Goal: Book appointment/travel/reservation

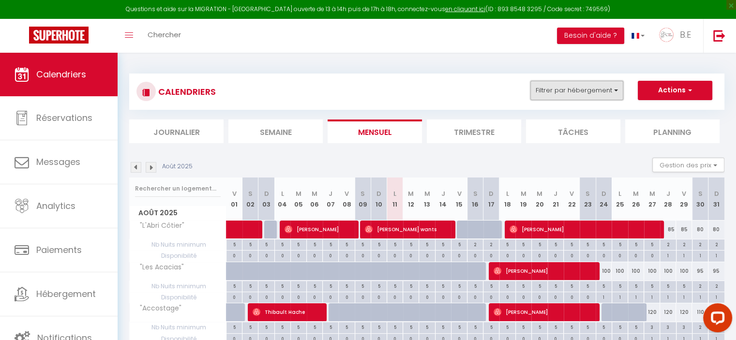
click at [575, 97] on button "Filtrer par hébergement" at bounding box center [577, 90] width 93 height 19
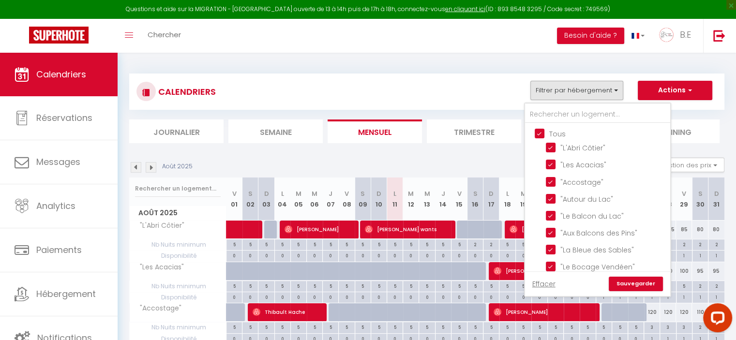
click at [540, 132] on input "Tous" at bounding box center [607, 133] width 145 height 10
checkbox input "false"
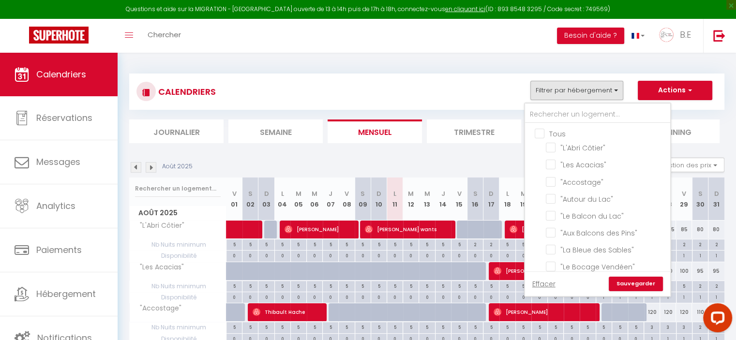
checkbox input "false"
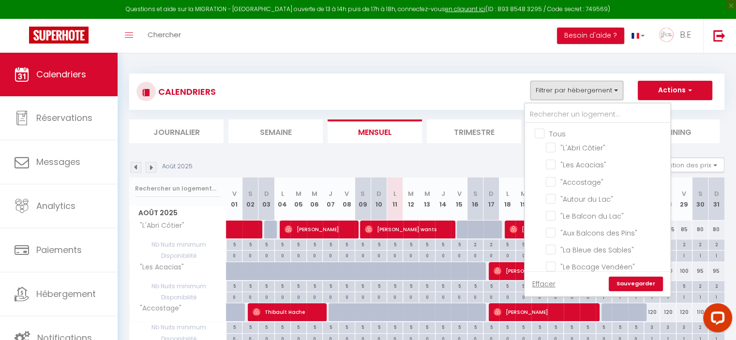
checkbox input "false"
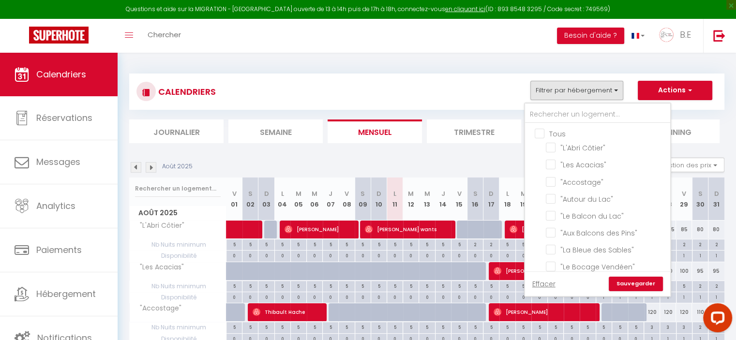
checkbox input "false"
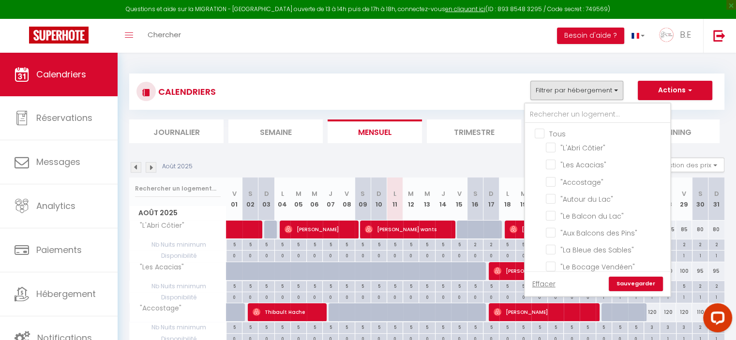
checkbox input "false"
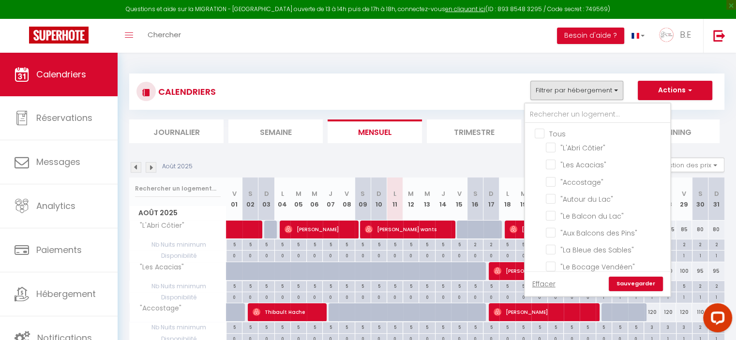
checkbox input "false"
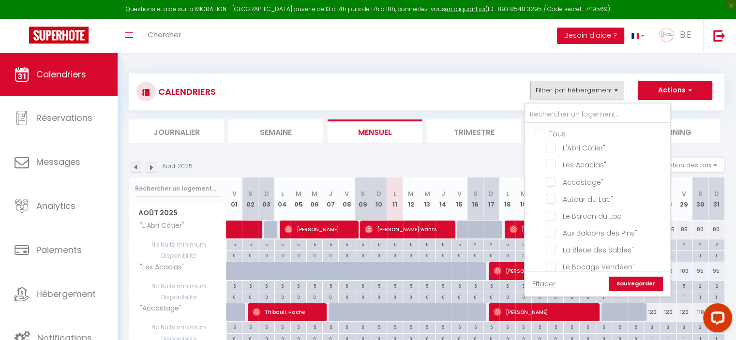
checkbox input "false"
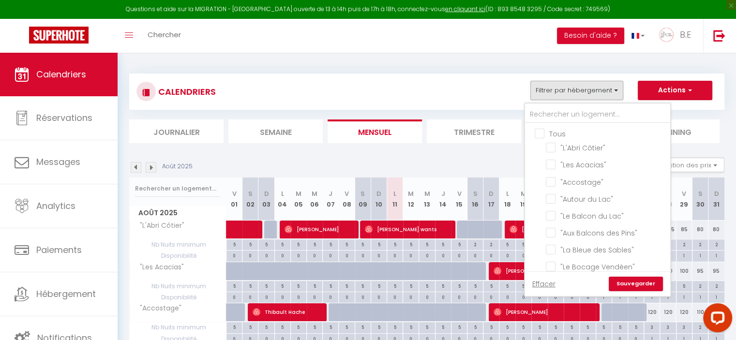
checkbox input "false"
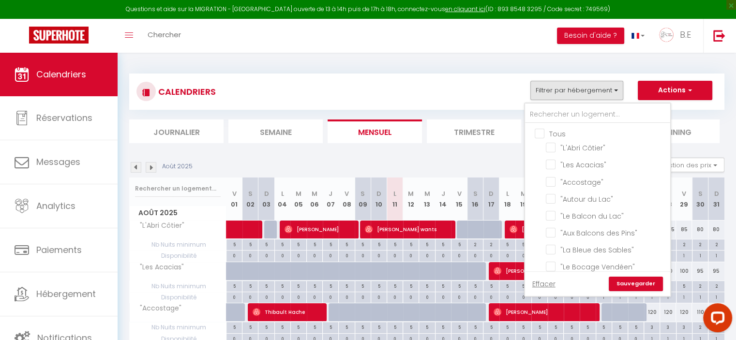
checkbox input "false"
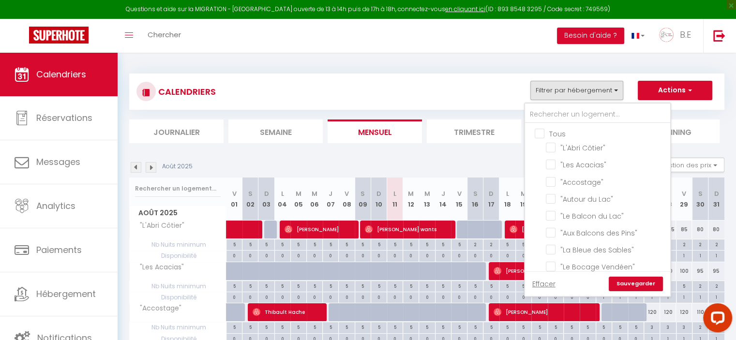
checkbox input "false"
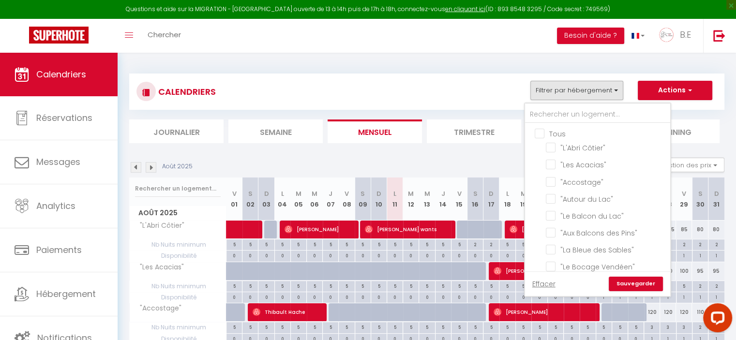
checkbox input "false"
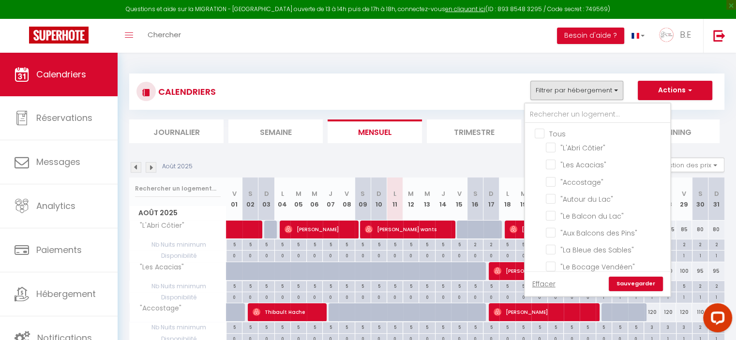
checkbox input "false"
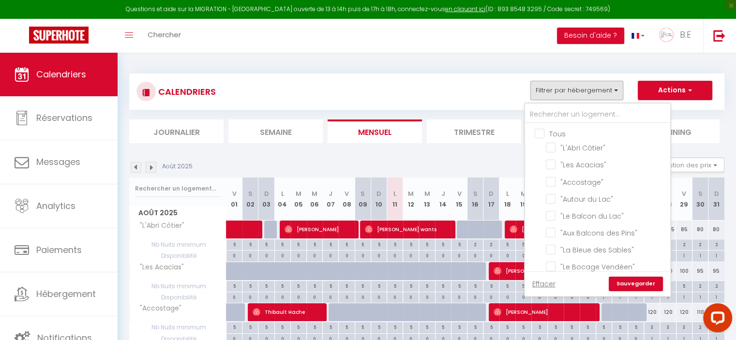
checkbox input "false"
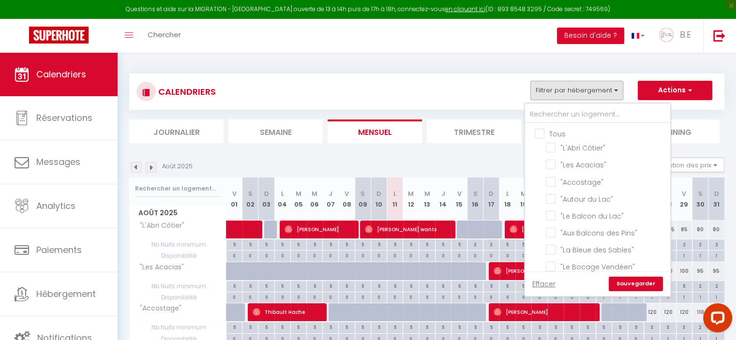
checkbox input "false"
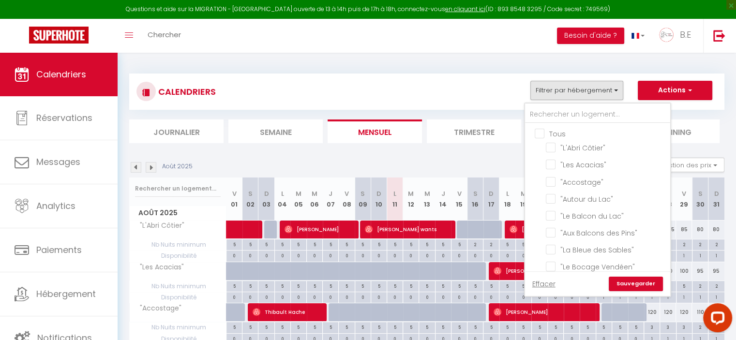
checkbox input "false"
click at [540, 132] on input "Tous" at bounding box center [607, 133] width 145 height 10
checkbox input "true"
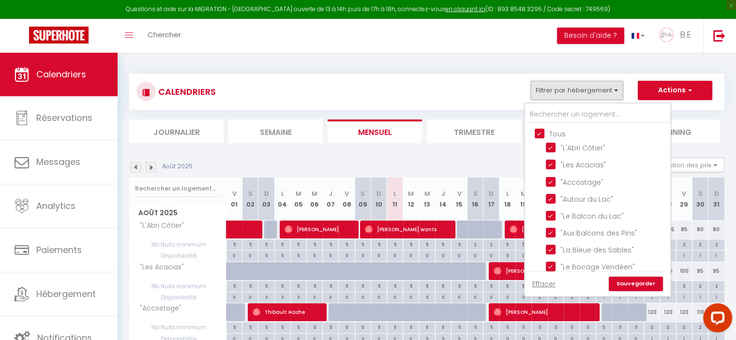
checkbox input "true"
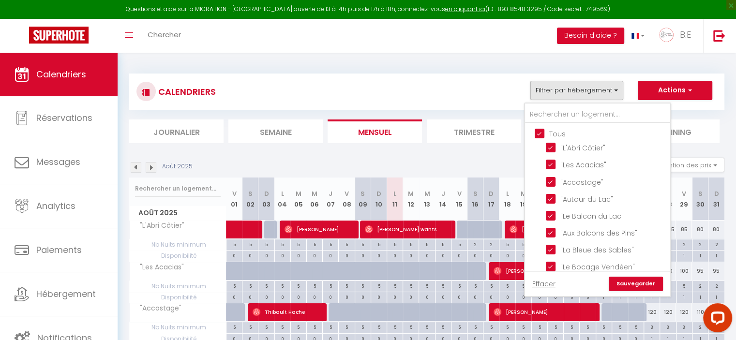
checkbox input "true"
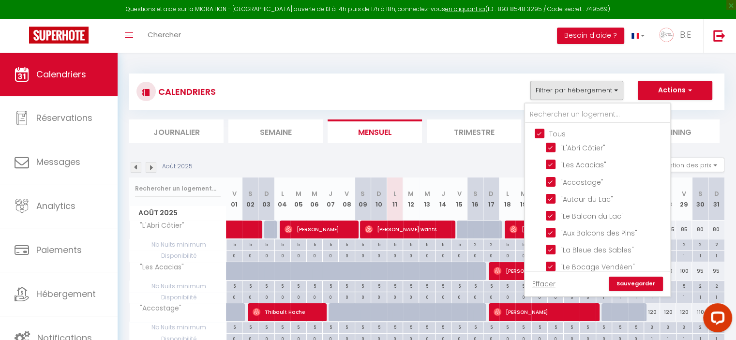
checkbox input "true"
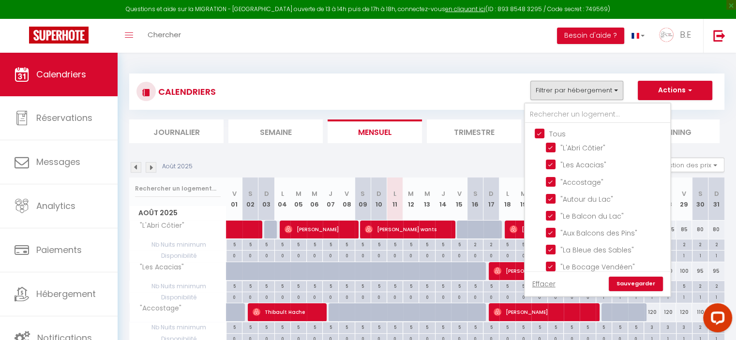
checkbox input "true"
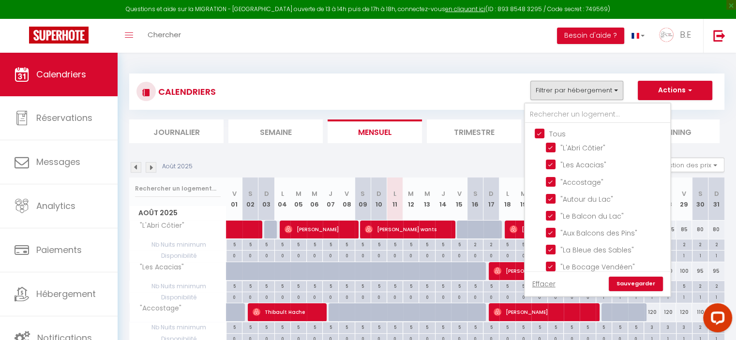
checkbox input "true"
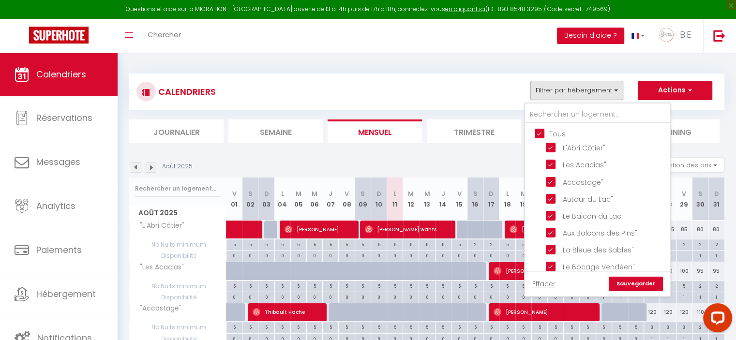
checkbox input "true"
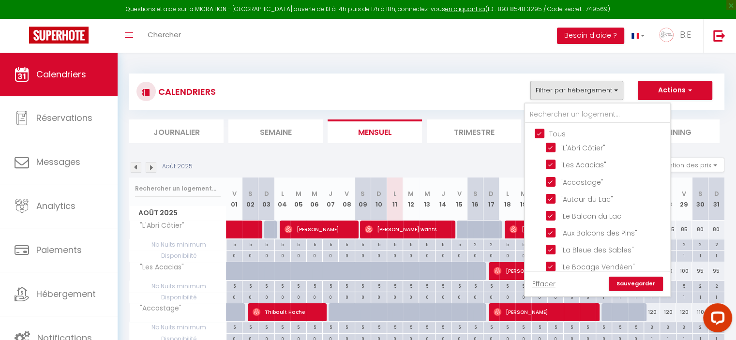
checkbox input "true"
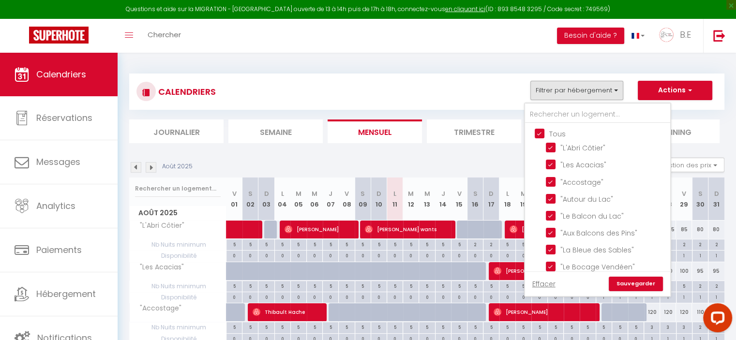
checkbox input "true"
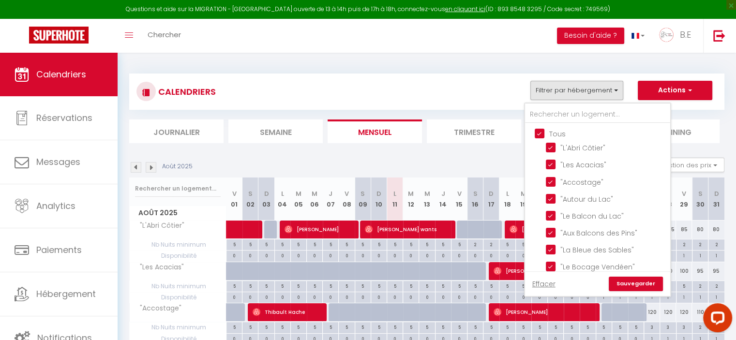
checkbox input "true"
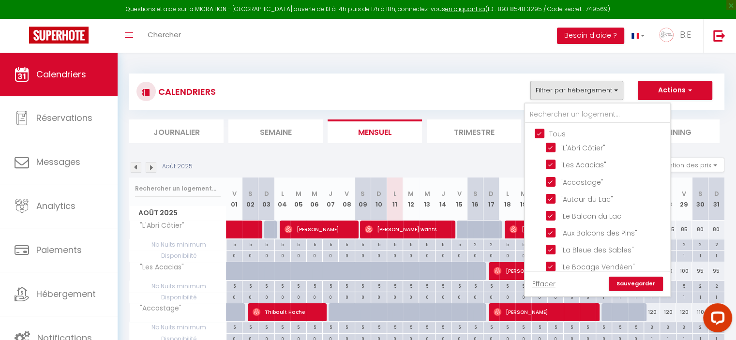
checkbox input "true"
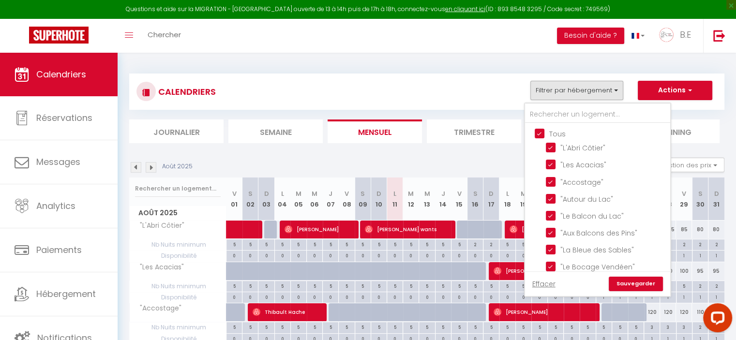
checkbox input "true"
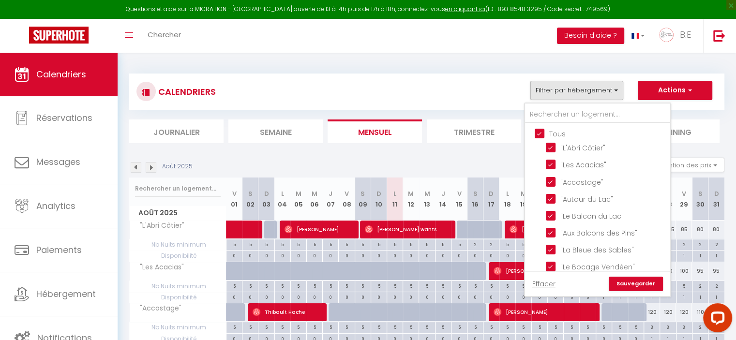
checkbox input "true"
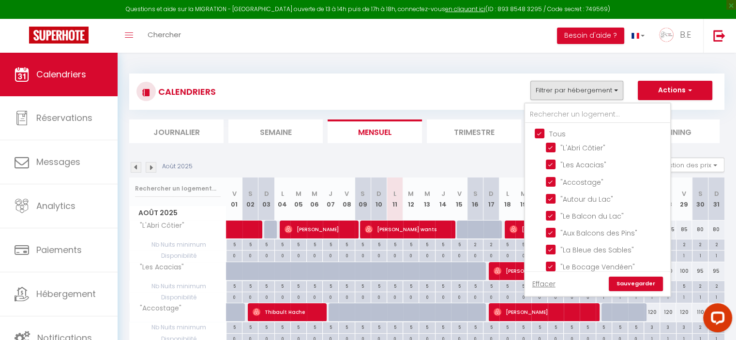
checkbox input "true"
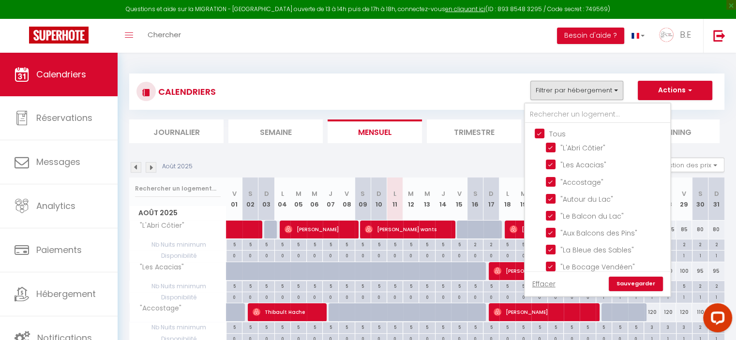
checkbox input "true"
click at [540, 132] on input "Tous" at bounding box center [607, 133] width 145 height 10
checkbox input "false"
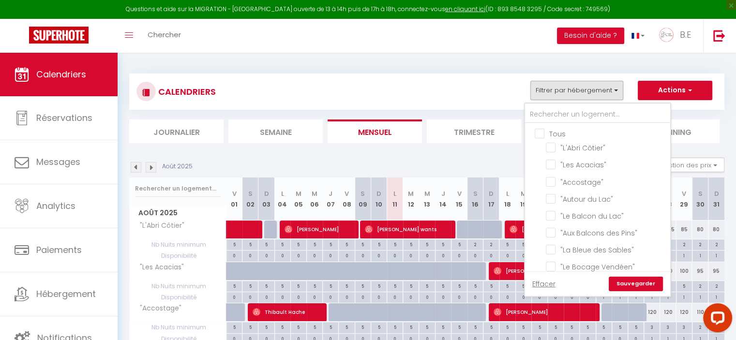
checkbox input "false"
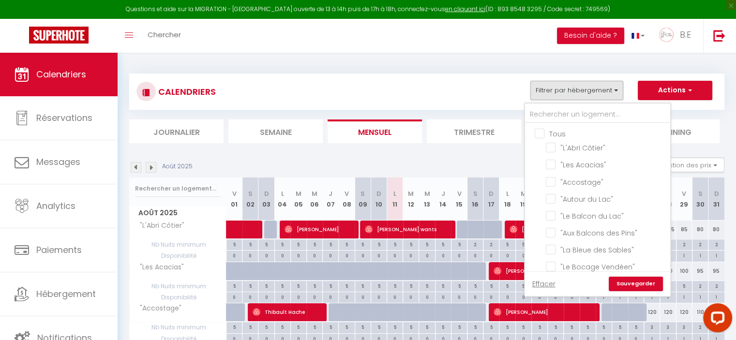
checkbox input "false"
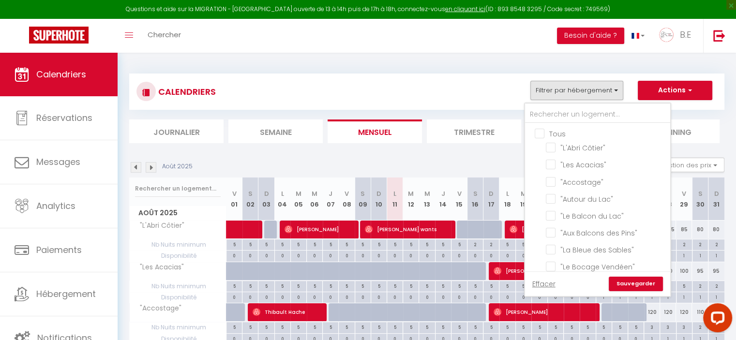
checkbox input "false"
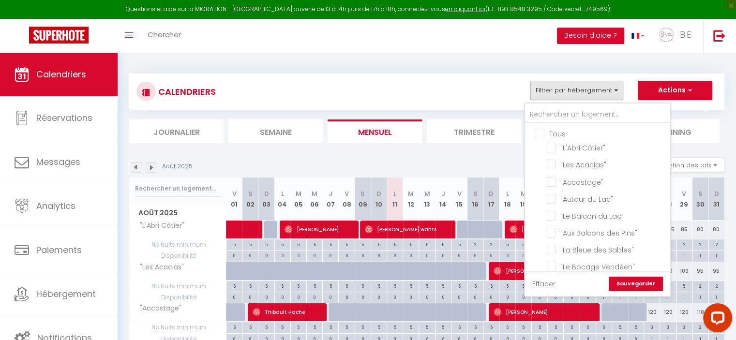
checkbox input "false"
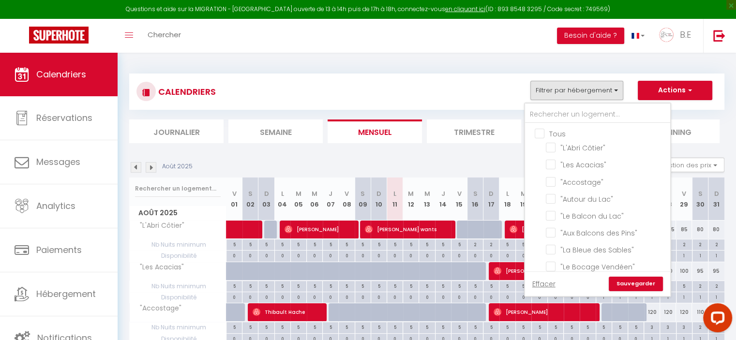
checkbox input "false"
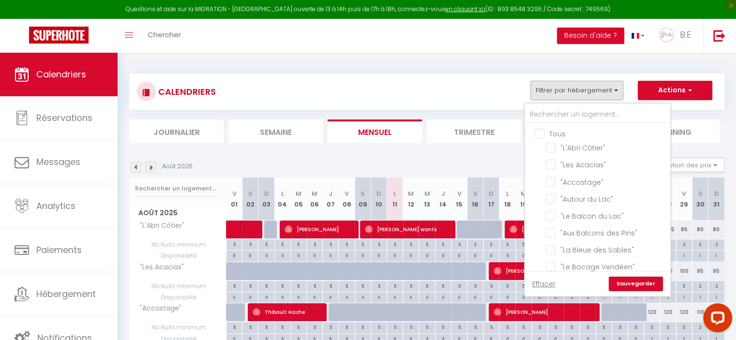
checkbox input "false"
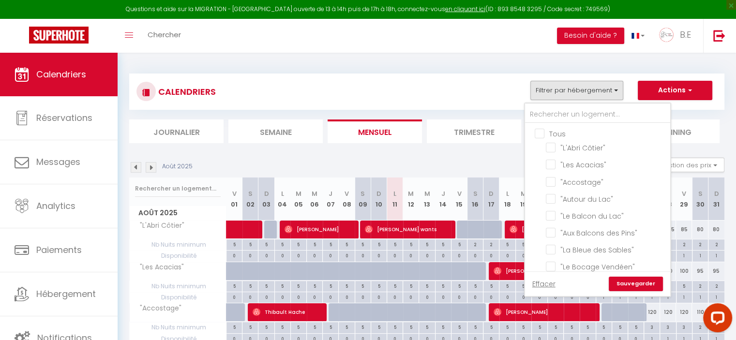
checkbox input "false"
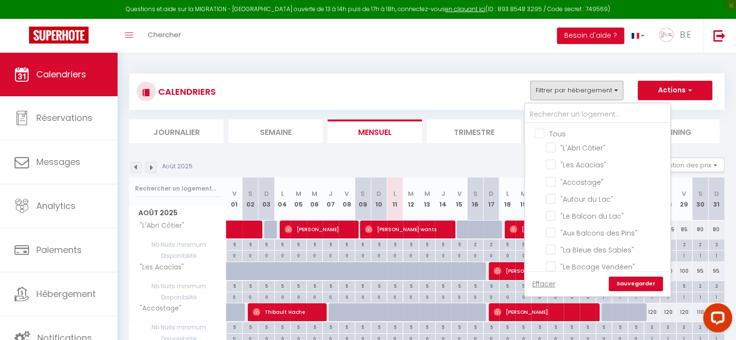
checkbox input "false"
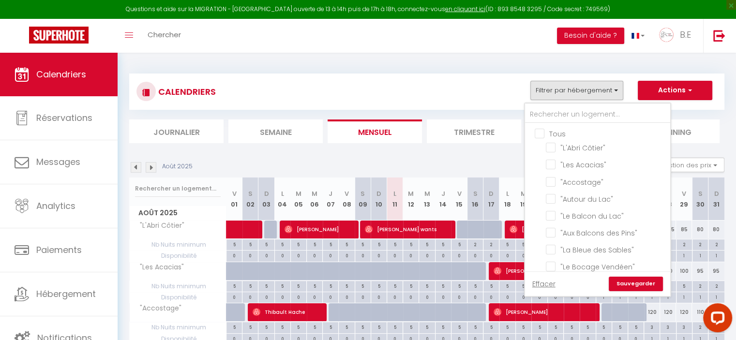
checkbox input "false"
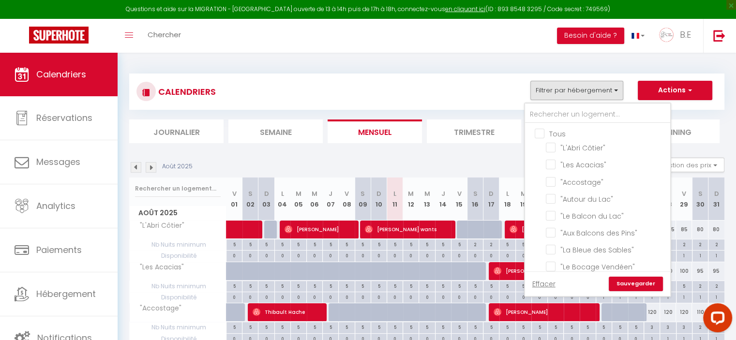
checkbox input "false"
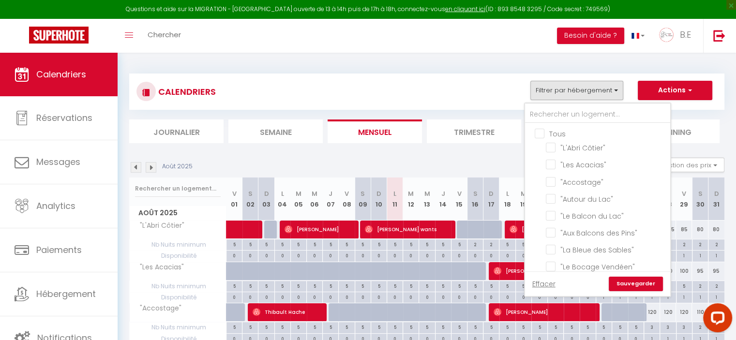
checkbox input "false"
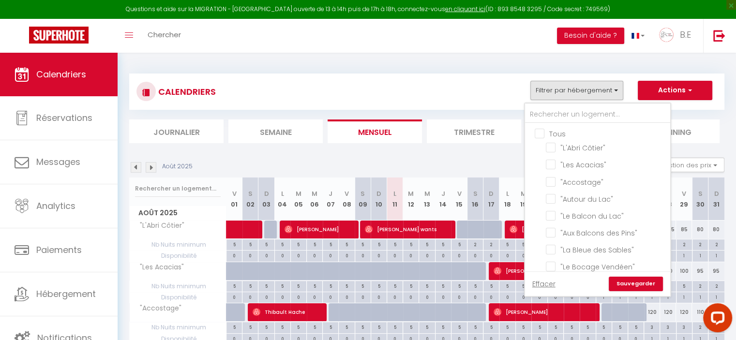
checkbox input "false"
click at [553, 246] on input ""La Bleue des Sables"" at bounding box center [606, 249] width 121 height 10
click at [553, 261] on input ""Le Bocage Vendéen"" at bounding box center [606, 266] width 121 height 10
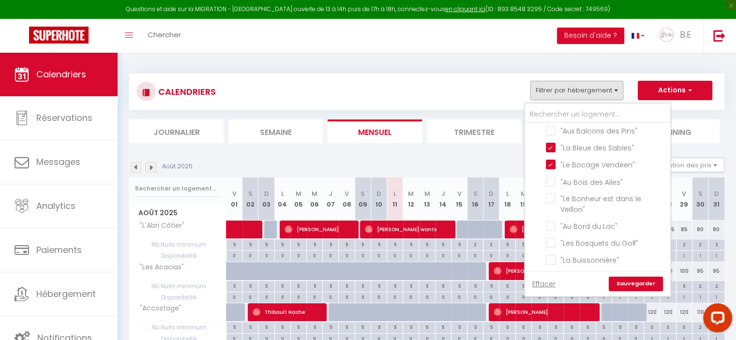
scroll to position [112, 0]
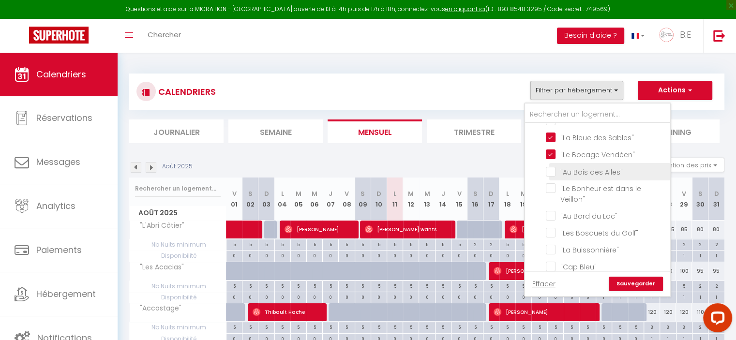
click at [556, 167] on input ""Au Bois des Ailes"" at bounding box center [606, 171] width 121 height 10
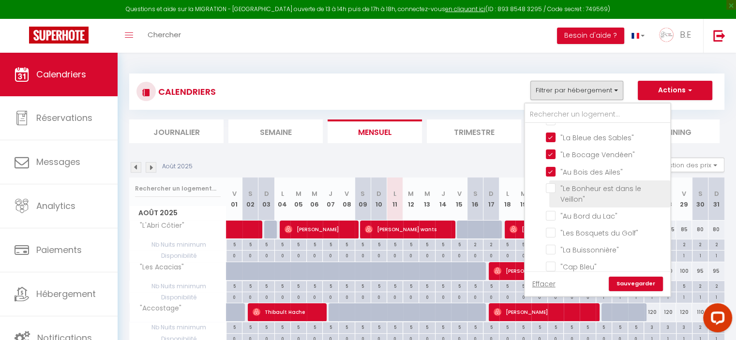
click at [552, 183] on input ""Le Bonheur est dans le Veillon"" at bounding box center [606, 188] width 121 height 10
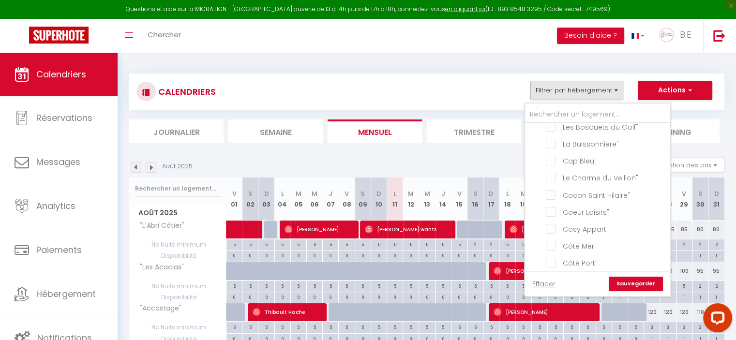
scroll to position [225, 0]
click at [552, 183] on input ""Cocon Saint Hilaire"" at bounding box center [606, 188] width 121 height 10
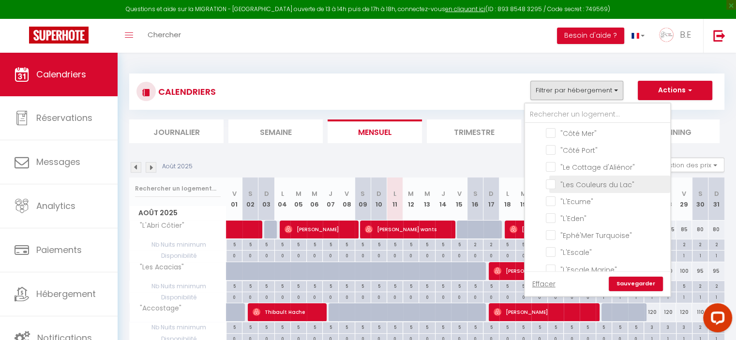
click at [550, 179] on input ""Les Couleurs du Lac"" at bounding box center [606, 184] width 121 height 10
click at [550, 278] on input ""Entre Greens et Vagues"" at bounding box center [606, 283] width 121 height 10
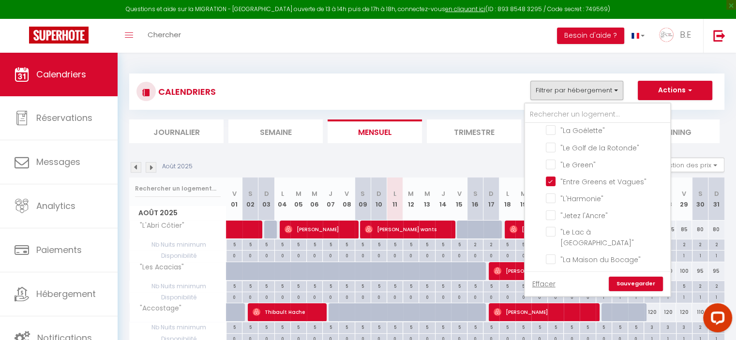
scroll to position [661, 0]
click at [552, 251] on input ""La Maison du Bocage"" at bounding box center [606, 256] width 121 height 10
click at [550, 268] on input ""La Maison du Renclos"" at bounding box center [606, 273] width 121 height 10
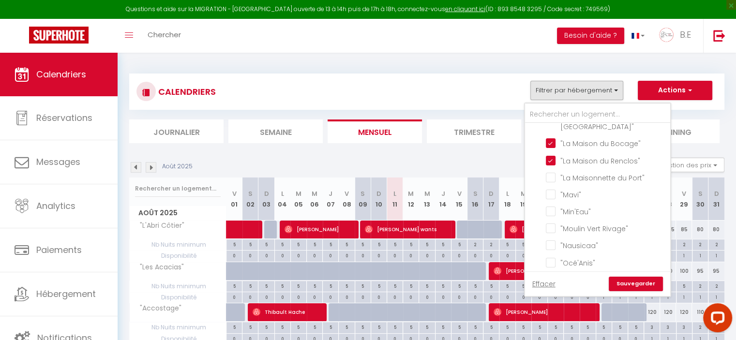
scroll to position [784, 0]
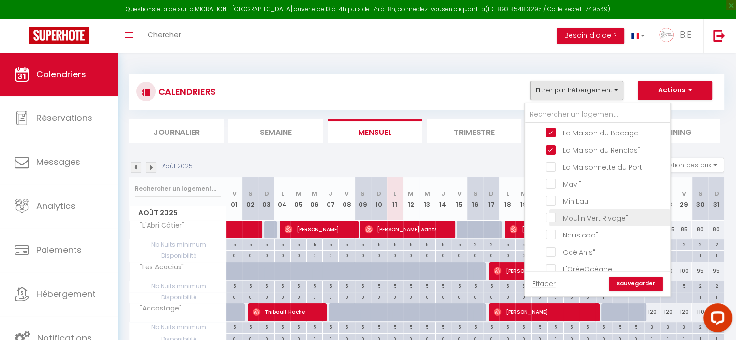
click at [549, 213] on input ""Moulin Vert Rivage"" at bounding box center [606, 218] width 121 height 10
click at [552, 229] on input ""Nausicaa"" at bounding box center [606, 234] width 121 height 10
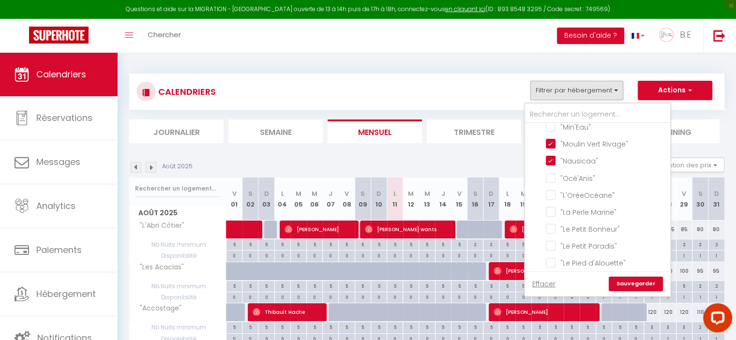
scroll to position [869, 0]
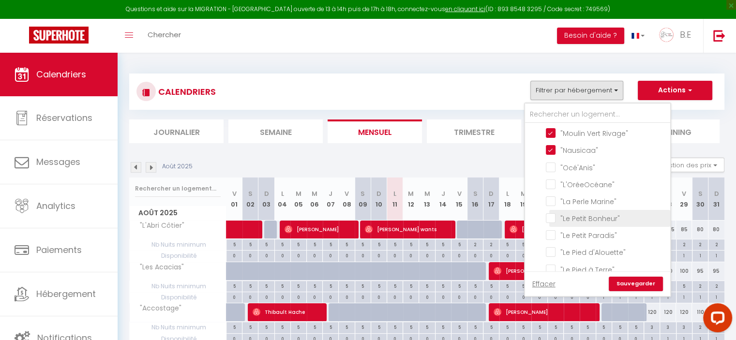
click at [553, 213] on input ""Le Petit Bonheur"" at bounding box center [606, 218] width 121 height 10
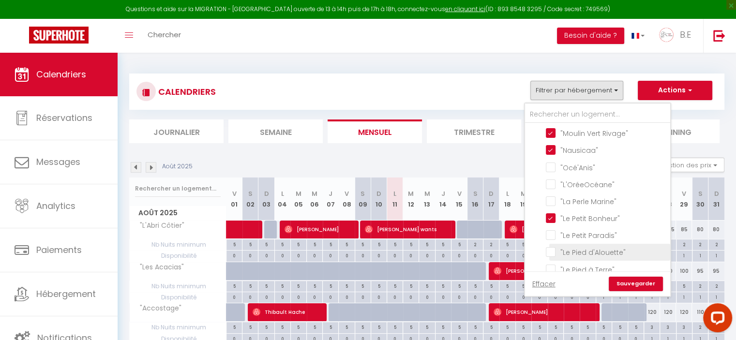
click at [551, 247] on input ""Le Pied d'Alouette"" at bounding box center [606, 252] width 121 height 10
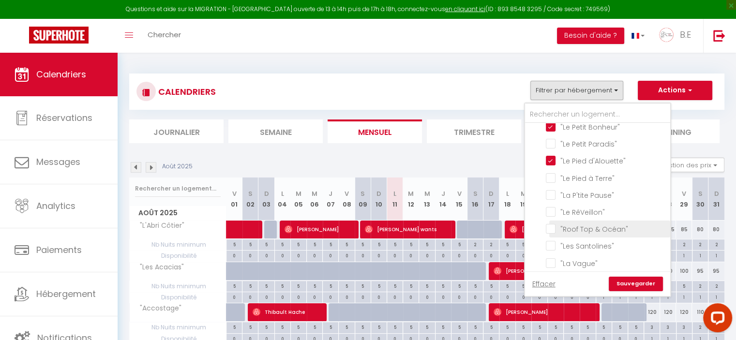
click at [552, 224] on input ""Roof Top & Océan"" at bounding box center [606, 229] width 121 height 10
click at [550, 241] on input ""Les Santolines"" at bounding box center [606, 246] width 121 height 10
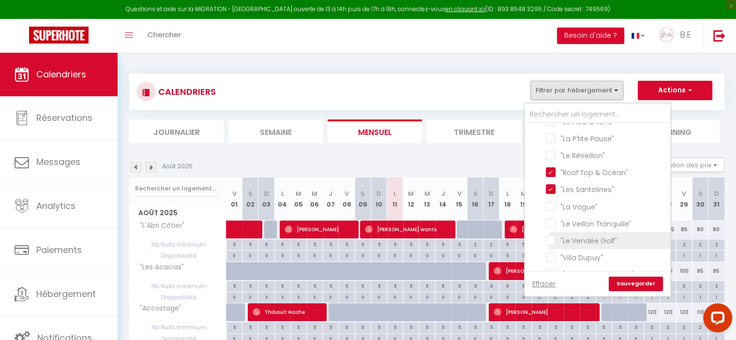
click at [551, 235] on input ""Le Vendée Golf"" at bounding box center [606, 240] width 121 height 10
click at [550, 252] on input ""Villa Dupuy"" at bounding box center [606, 257] width 121 height 10
click at [550, 269] on input ""[GEOGRAPHIC_DATA]"" at bounding box center [606, 274] width 121 height 10
click at [550, 286] on input ""Violette"" at bounding box center [606, 291] width 121 height 10
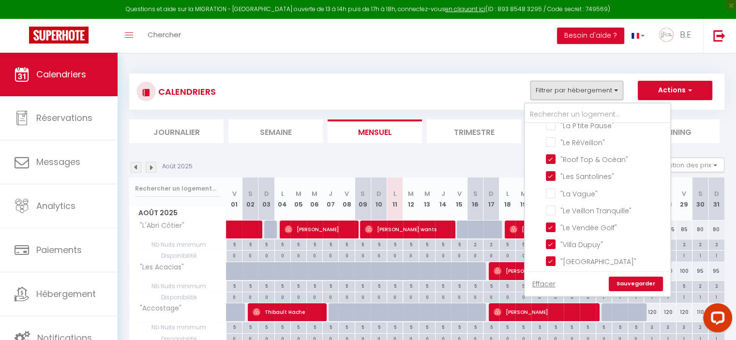
click at [628, 283] on link "Sauvegarder" at bounding box center [636, 284] width 54 height 15
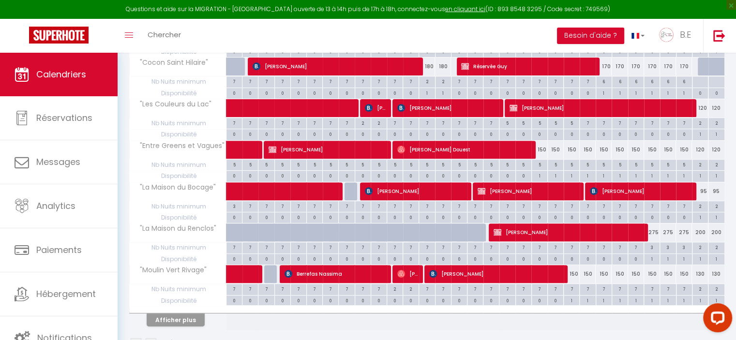
scroll to position [355, 0]
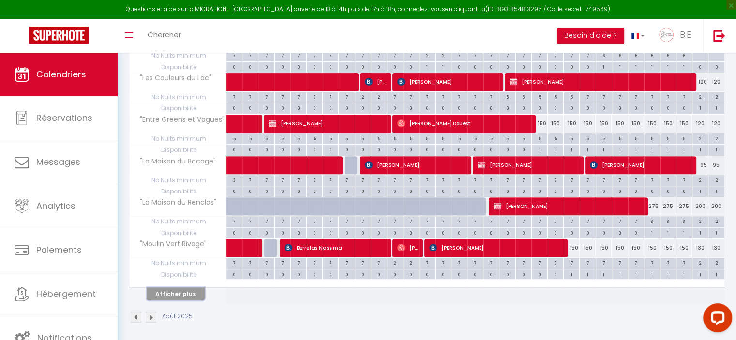
click at [178, 288] on button "Afficher plus" at bounding box center [176, 294] width 58 height 13
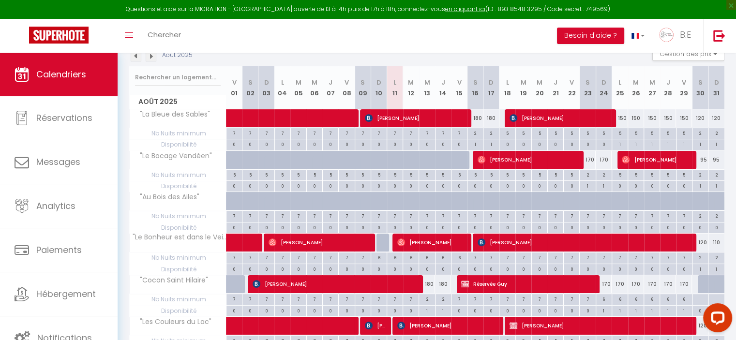
scroll to position [35, 0]
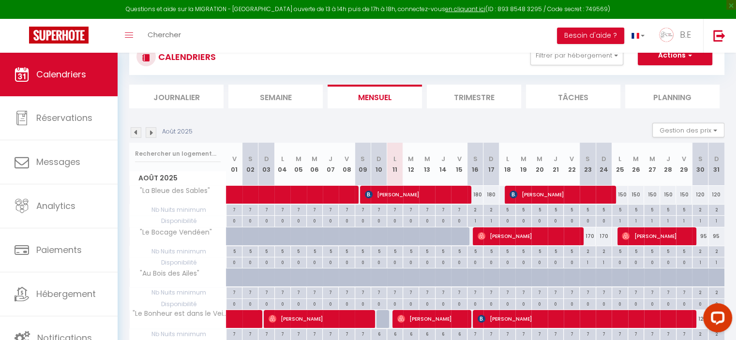
click at [137, 134] on img at bounding box center [136, 132] width 11 height 11
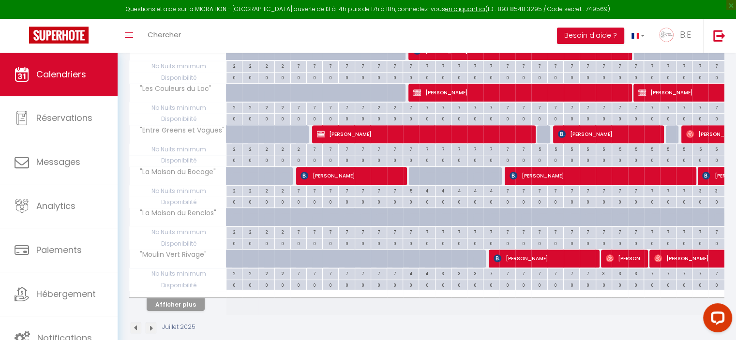
scroll to position [347, 0]
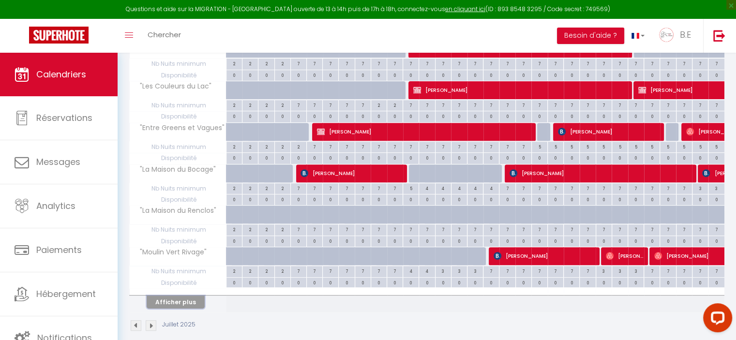
click at [169, 303] on button "Afficher plus" at bounding box center [176, 302] width 58 height 13
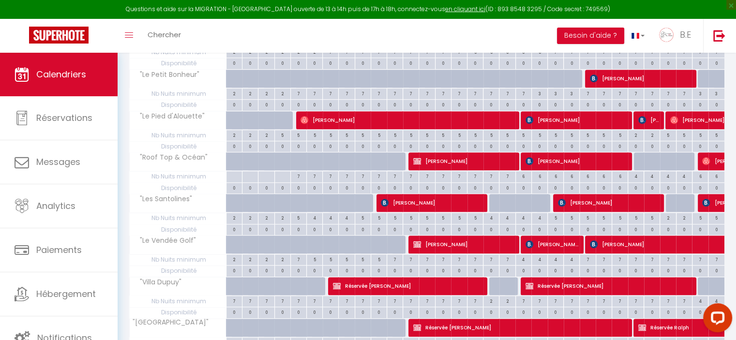
scroll to position [703, 0]
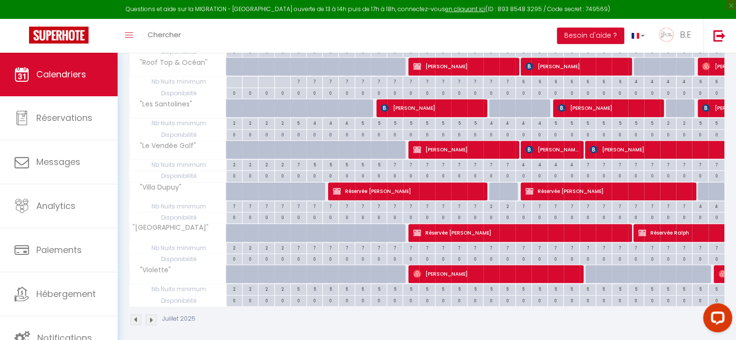
click at [151, 315] on img at bounding box center [151, 320] width 11 height 11
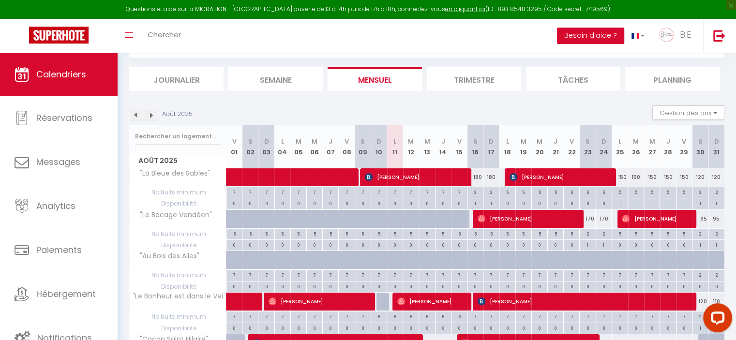
scroll to position [355, 0]
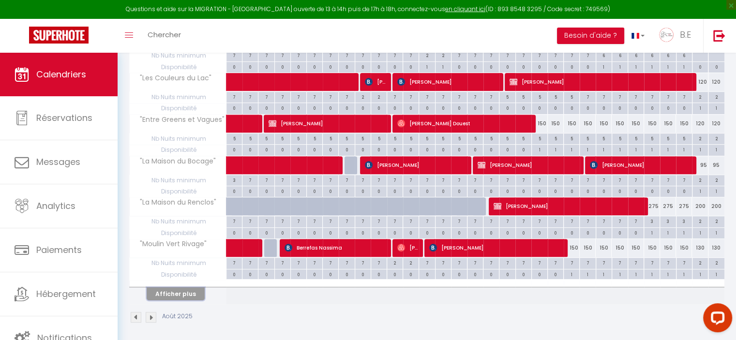
click at [165, 290] on button "Afficher plus" at bounding box center [176, 294] width 58 height 13
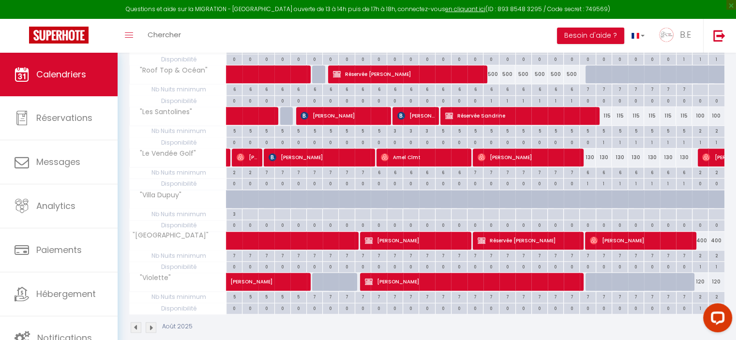
scroll to position [703, 0]
